Goal: Task Accomplishment & Management: Use online tool/utility

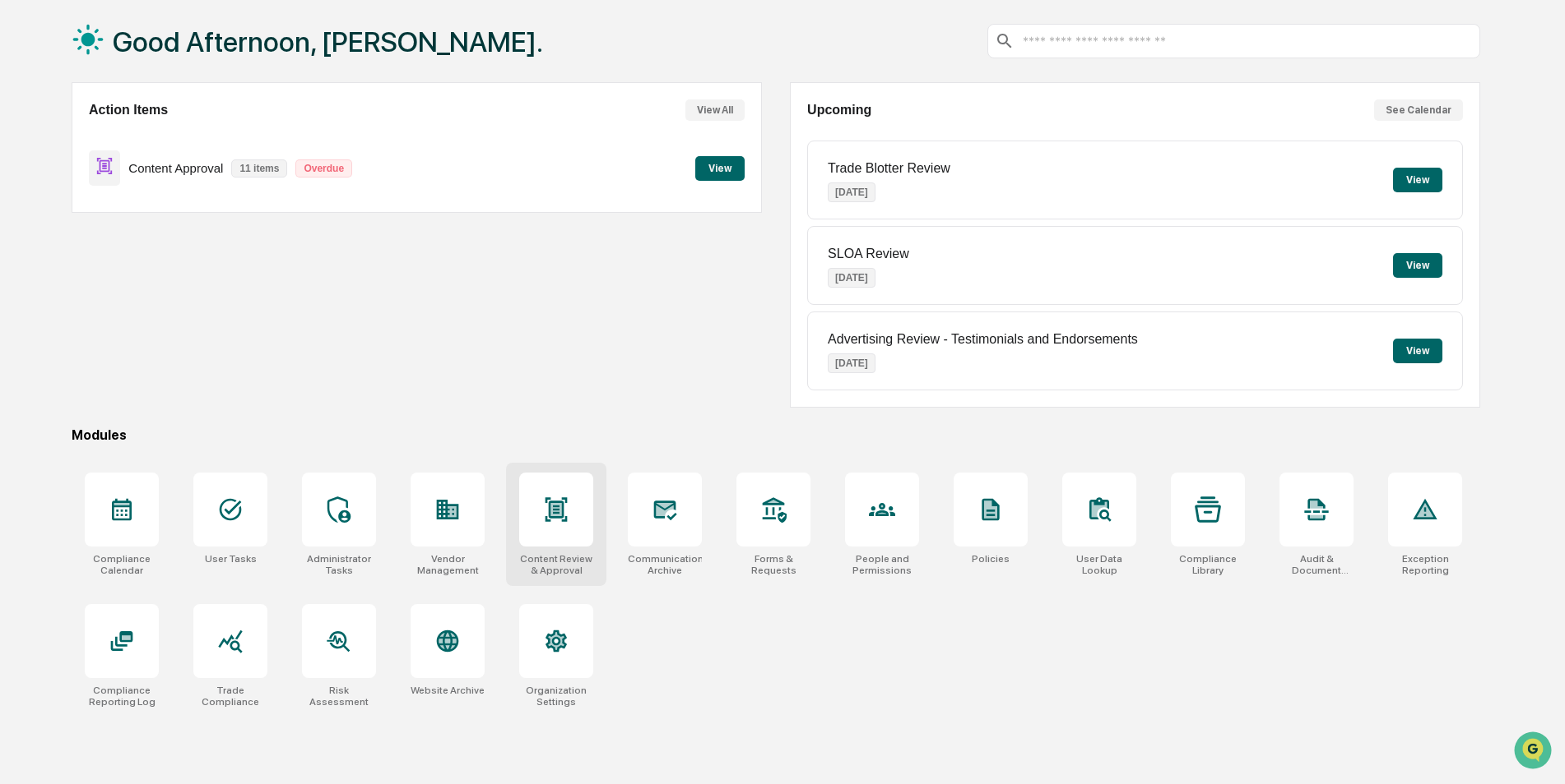
click at [548, 508] on icon at bounding box center [556, 509] width 22 height 24
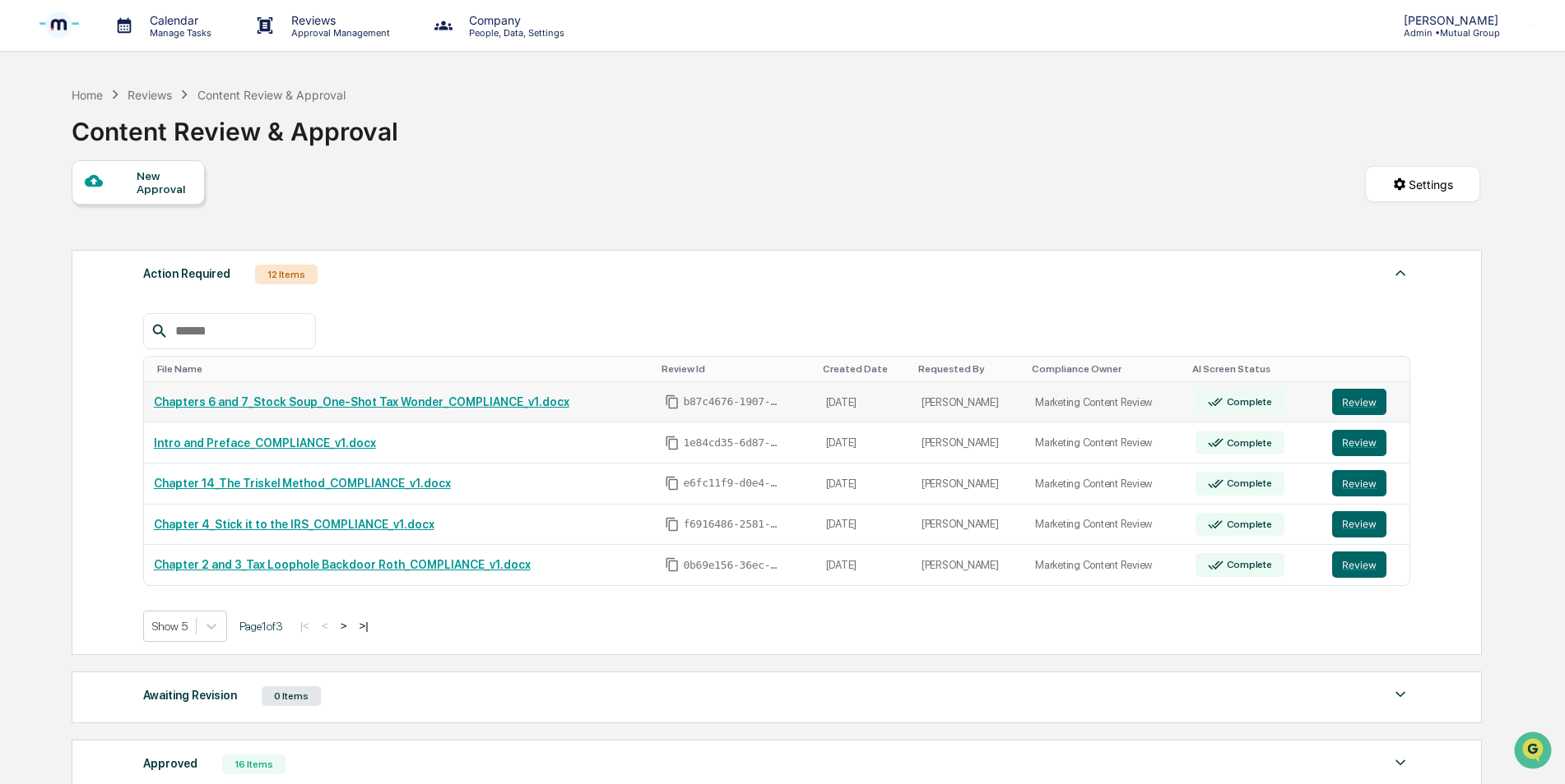
click at [375, 403] on link "Chapters 6 and 7_Stock Soup_One-Shot Tax Wonder_COMPLIANCE_v1.docx" at bounding box center [361, 401] width 416 height 13
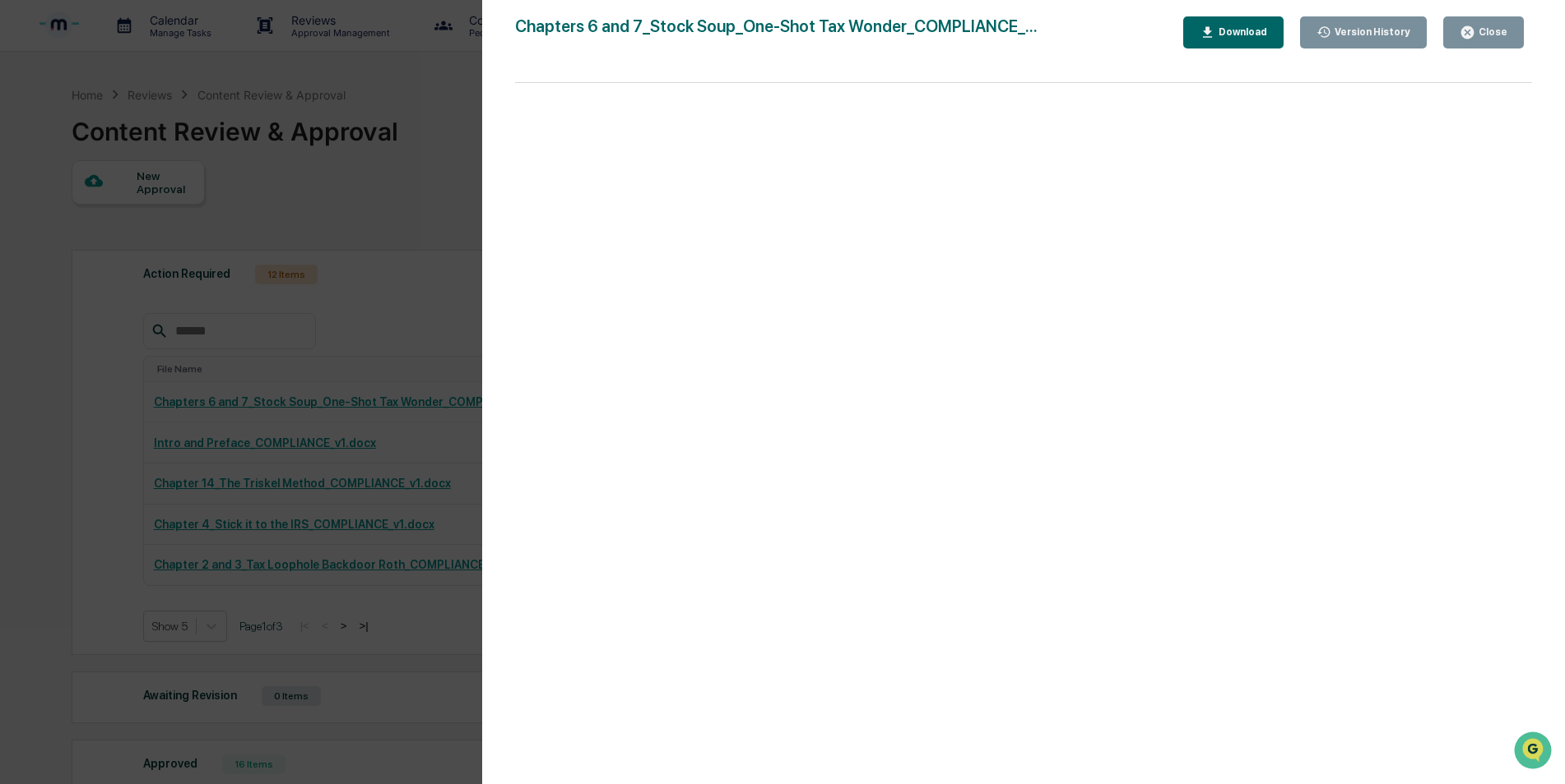
drag, startPoint x: 1479, startPoint y: 32, endPoint x: 1475, endPoint y: 54, distance: 22.4
click at [1479, 33] on div "Close" at bounding box center [1491, 33] width 32 height 12
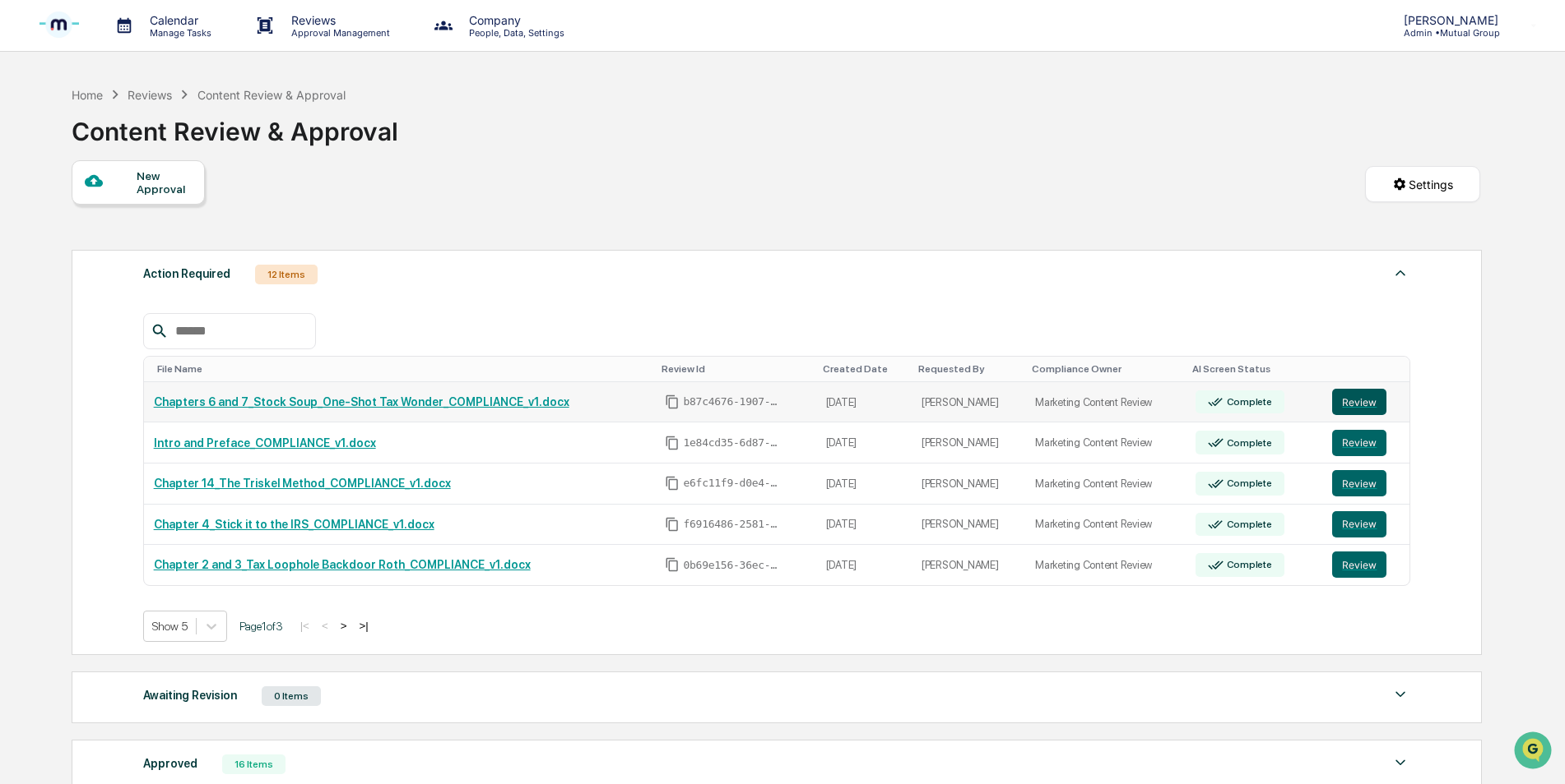
click at [1353, 404] on button "Review" at bounding box center [1359, 401] width 55 height 27
click at [1357, 485] on button "Review" at bounding box center [1359, 484] width 55 height 27
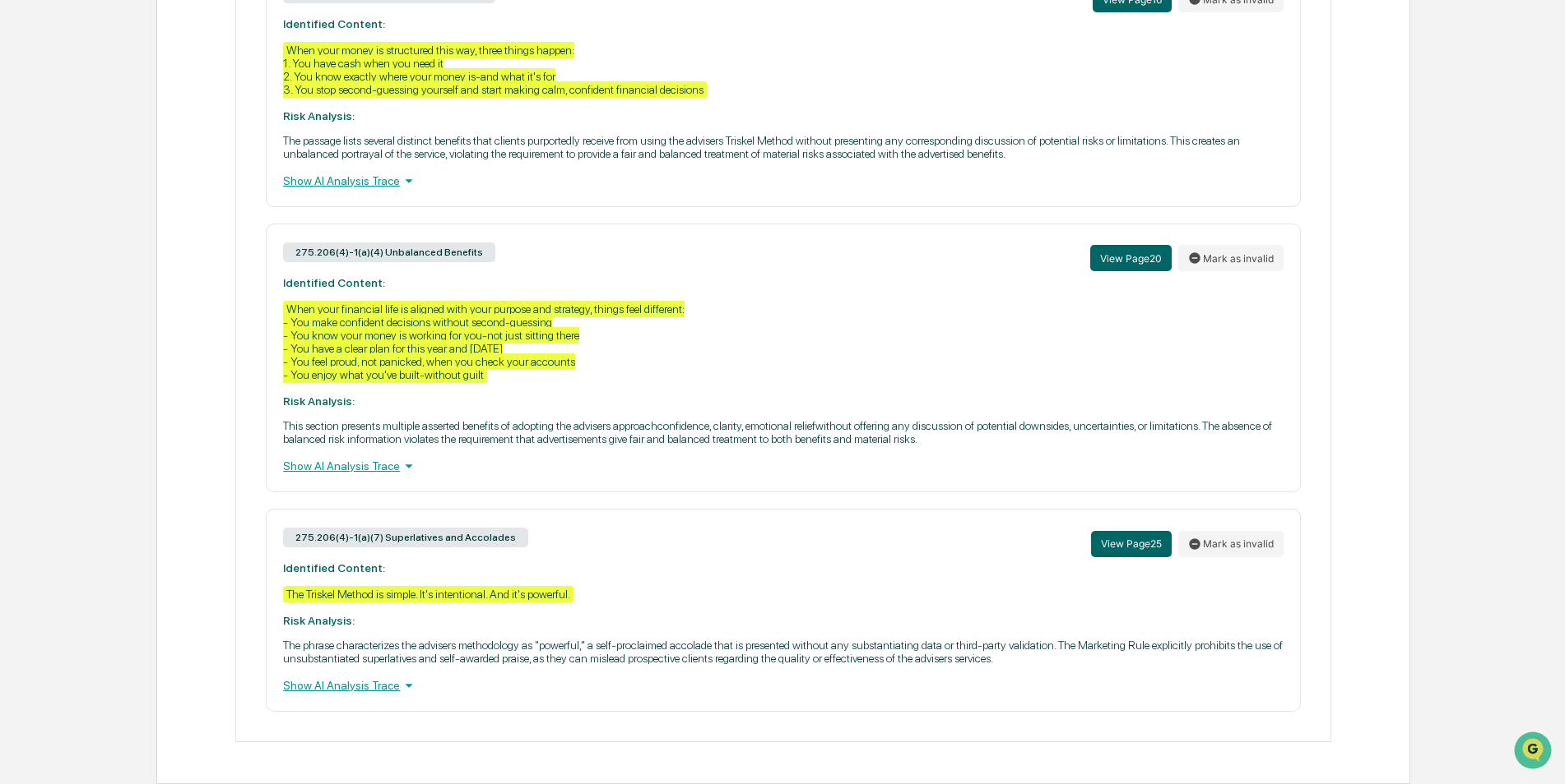
scroll to position [1286, 0]
drag, startPoint x: 807, startPoint y: 451, endPoint x: 828, endPoint y: 451, distance: 21.0
click at [828, 451] on div "275.206(4)-1(a)(4) Unbalanced Benefits View Page 20 [PERSON_NAME] as invalid Id…" at bounding box center [782, 358] width 1034 height 269
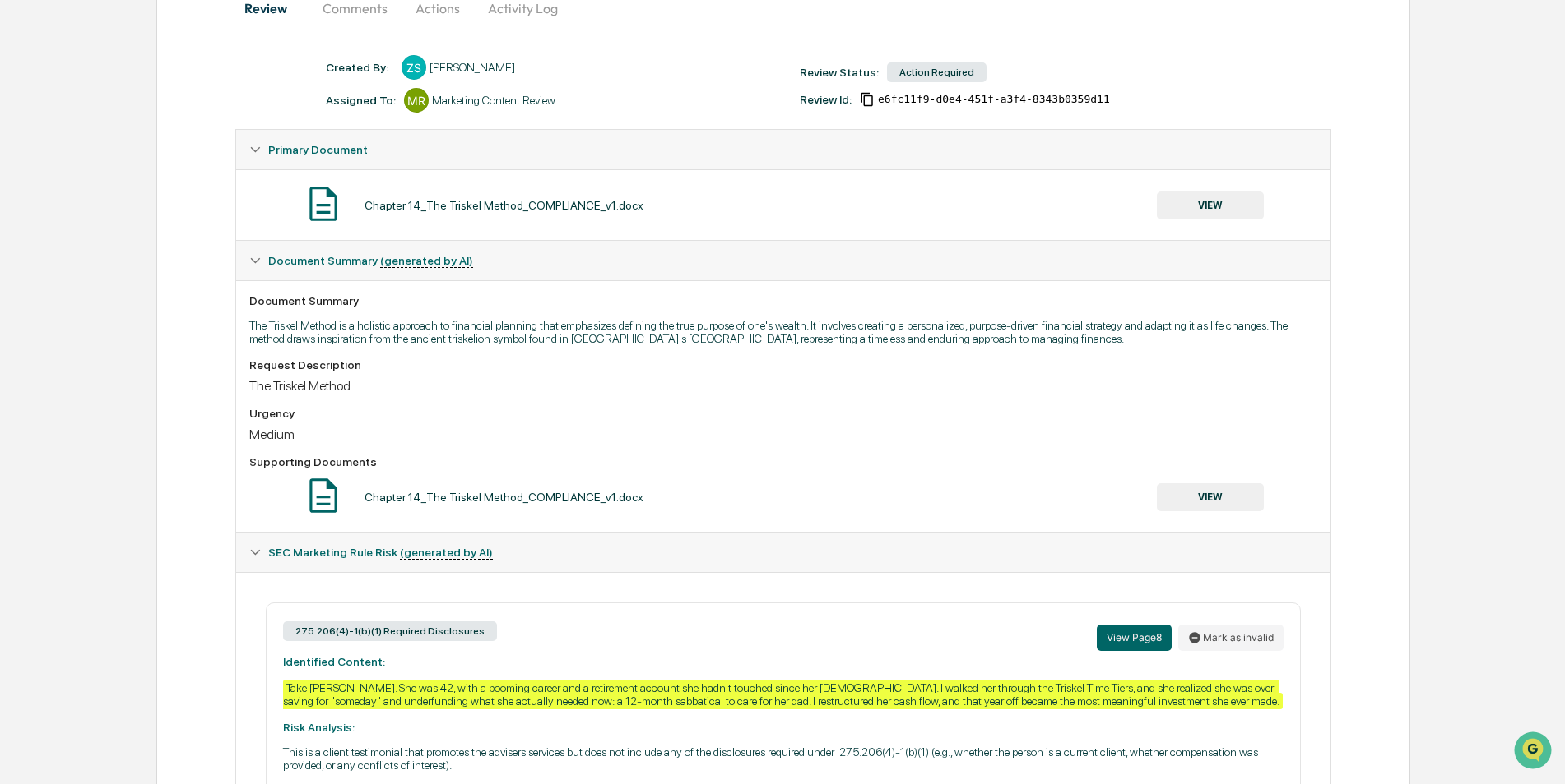
scroll to position [0, 0]
